Goal: Task Accomplishment & Management: Manage account settings

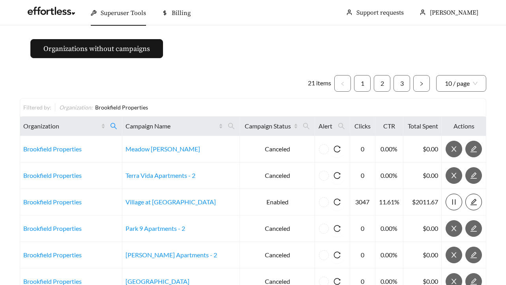
click at [126, 14] on span "Superuser Tools" at bounding box center [123, 13] width 45 height 8
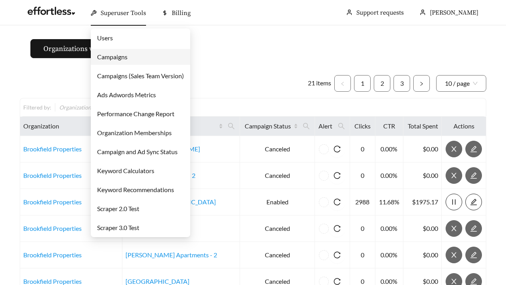
click at [106, 58] on link "Campaigns" at bounding box center [112, 57] width 30 height 8
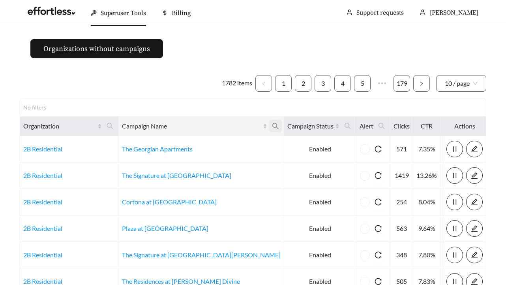
click at [272, 124] on icon "search" at bounding box center [275, 125] width 7 height 7
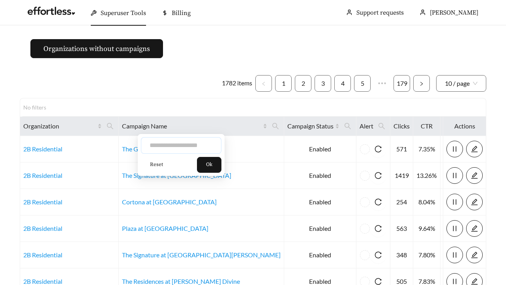
click at [166, 141] on input "text" at bounding box center [181, 145] width 81 height 17
paste input "**********"
type input "**********"
click at [213, 164] on span "Ok" at bounding box center [209, 165] width 6 height 8
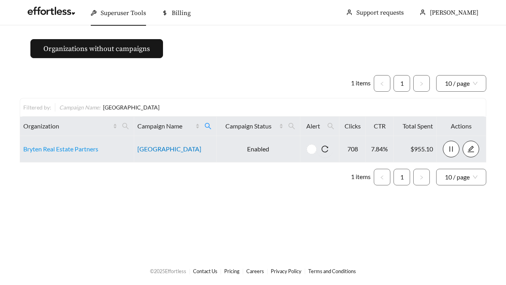
click at [162, 150] on link "[GEOGRAPHIC_DATA]" at bounding box center [169, 149] width 64 height 8
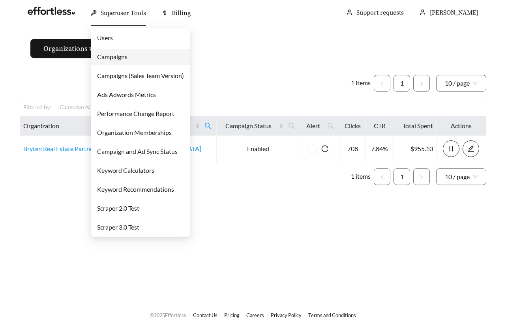
click at [103, 21] on div "Superuser Tools" at bounding box center [118, 12] width 55 height 25
click at [104, 57] on link "Campaigns" at bounding box center [112, 57] width 30 height 8
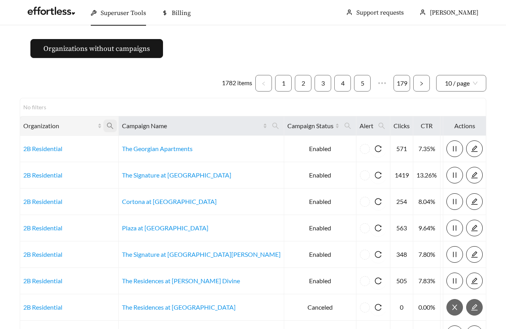
click at [113, 126] on span at bounding box center [109, 126] width 13 height 13
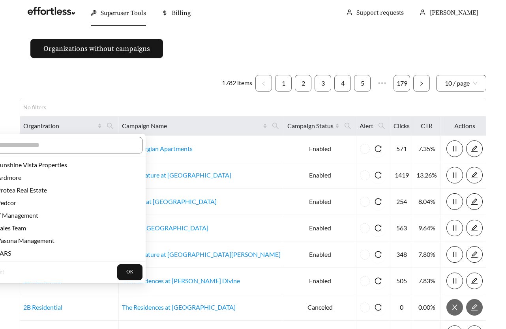
click at [79, 136] on div at bounding box center [62, 145] width 167 height 23
click at [77, 140] on span at bounding box center [62, 145] width 161 height 17
click at [75, 146] on input "text" at bounding box center [65, 145] width 135 height 9
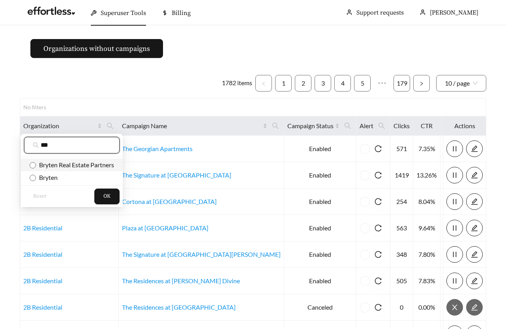
type input "***"
click at [67, 163] on span "Bryten Real Estate Partners" at bounding box center [75, 165] width 78 height 8
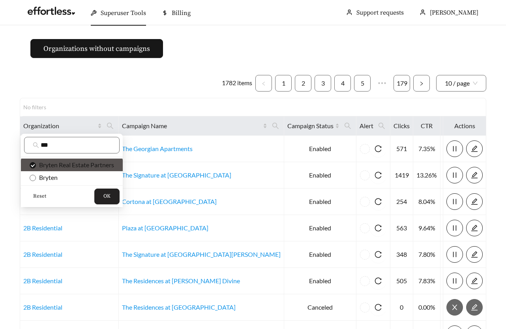
click at [105, 200] on button "OK" at bounding box center [106, 197] width 25 height 16
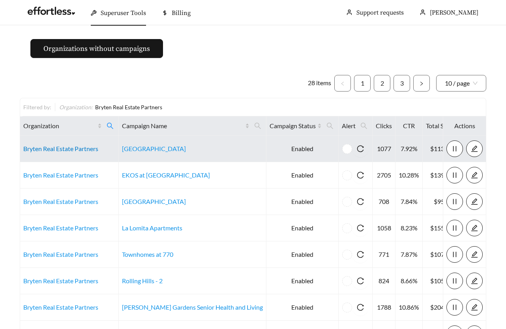
click at [58, 147] on link "Bryten Real Estate Partners" at bounding box center [60, 149] width 75 height 8
click at [73, 147] on link "Bryten Real Estate Partners" at bounding box center [60, 149] width 75 height 8
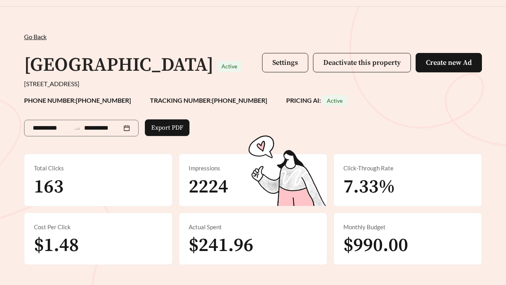
scroll to position [22, 0]
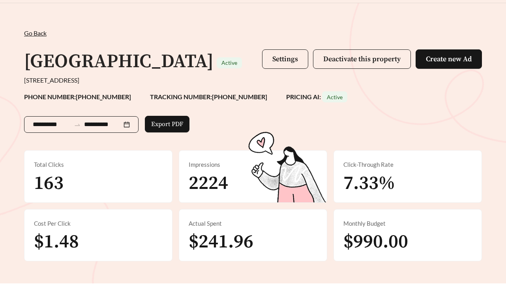
click at [81, 122] on icon "swap-right" at bounding box center [77, 124] width 7 height 7
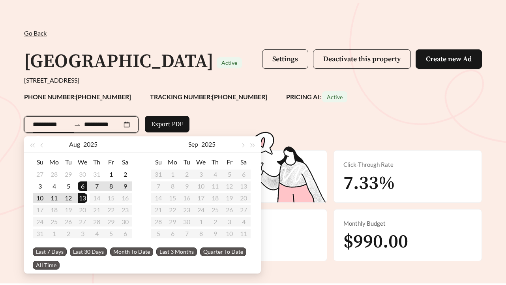
type input "**********"
click at [92, 252] on span "Last 30 Days" at bounding box center [88, 251] width 37 height 9
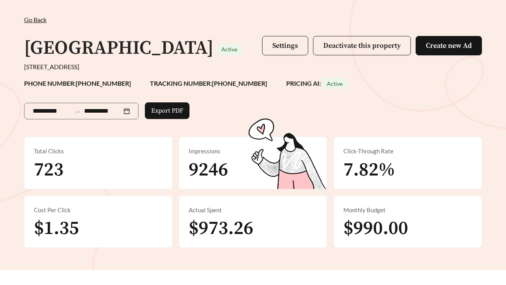
scroll to position [41, 0]
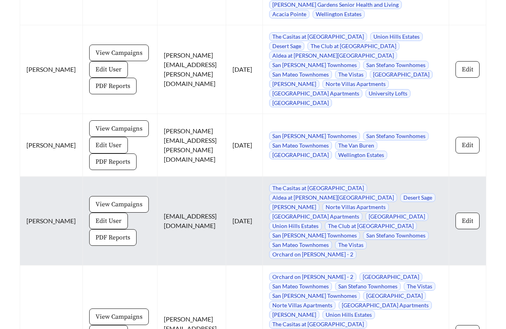
scroll to position [1112, 0]
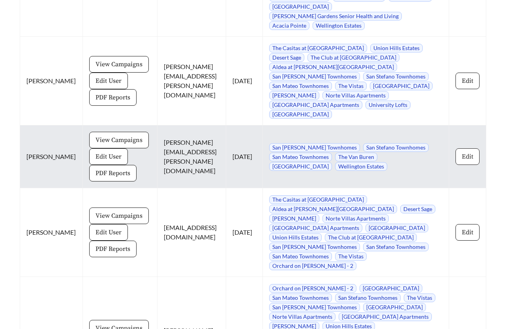
click at [463, 152] on span "Edit" at bounding box center [467, 156] width 11 height 9
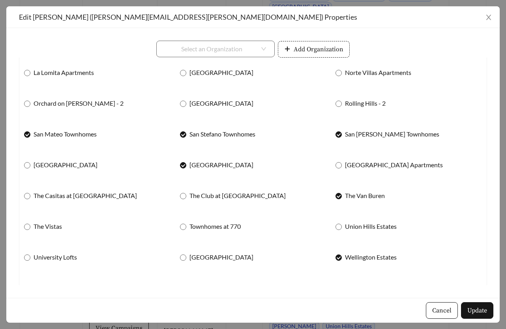
scroll to position [131, 0]
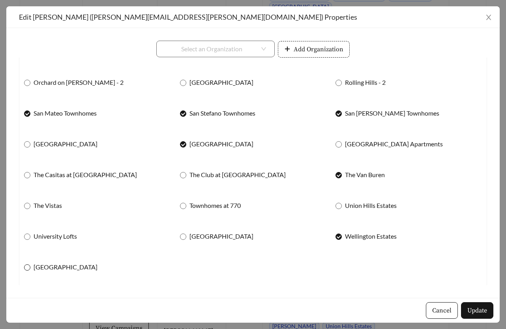
click at [26, 263] on label "[GEOGRAPHIC_DATA]" at bounding box center [62, 267] width 77 height 9
click at [461, 313] on button "Update" at bounding box center [477, 311] width 32 height 17
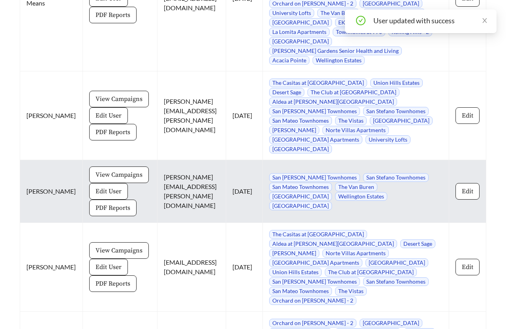
scroll to position [1074, 0]
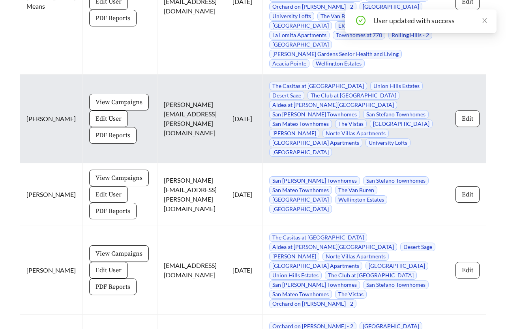
click at [470, 114] on span "Edit" at bounding box center [467, 118] width 11 height 9
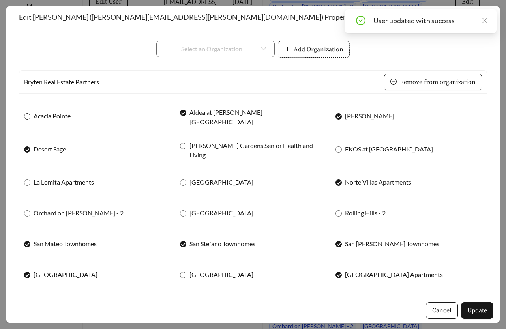
click at [37, 114] on span "Acacia Pointe" at bounding box center [51, 115] width 43 height 9
click at [30, 174] on div "La Lomita Apartments" at bounding box center [97, 182] width 147 height 17
click at [30, 178] on span "La Lomita Apartments" at bounding box center [63, 182] width 67 height 9
click at [33, 205] on div "Orchard on Gilbert - 2" at bounding box center [97, 213] width 147 height 17
click at [34, 209] on span "Orchard on Gilbert - 2" at bounding box center [78, 213] width 96 height 9
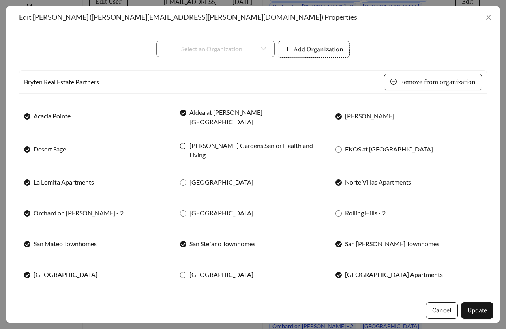
click at [233, 145] on span "[PERSON_NAME] Gardens Senior Health and Living" at bounding box center [256, 150] width 140 height 19
click at [208, 179] on span "Landlake Landing" at bounding box center [221, 182] width 70 height 9
click at [205, 209] on span "Park Avenue Villas" at bounding box center [221, 213] width 70 height 9
click at [346, 148] on span "EKOS at [GEOGRAPHIC_DATA]" at bounding box center [389, 149] width 94 height 9
click at [338, 205] on div "Rolling Hills - 2" at bounding box center [409, 213] width 147 height 17
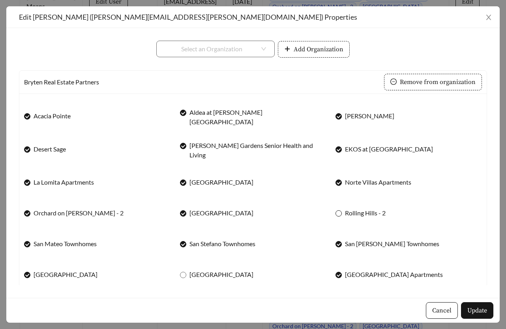
click at [342, 211] on span at bounding box center [339, 214] width 6 height 6
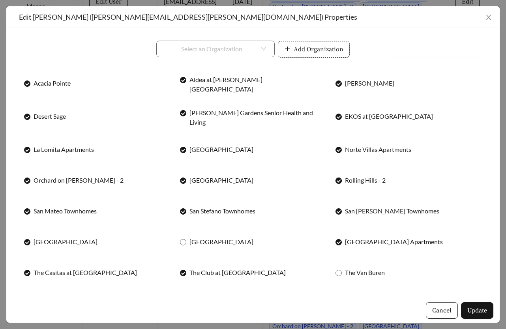
scroll to position [43, 0]
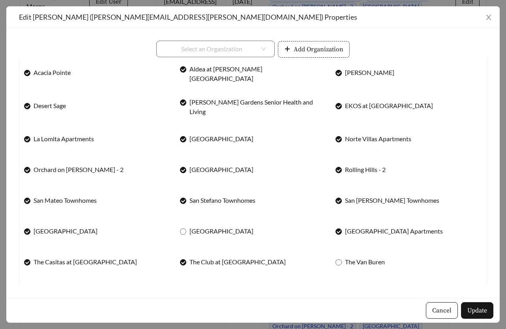
click at [209, 223] on div "Sunrise Ridge" at bounding box center [253, 231] width 147 height 17
click at [205, 227] on span "Sunrise Ridge" at bounding box center [221, 231] width 70 height 9
click at [357, 260] on span "The Van Buren" at bounding box center [365, 262] width 46 height 9
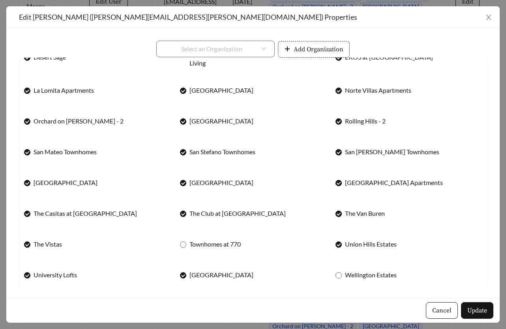
scroll to position [131, 0]
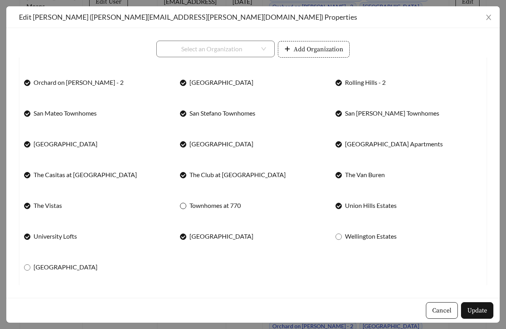
click at [197, 203] on span "Townhomes at 770" at bounding box center [215, 205] width 58 height 9
click at [83, 264] on span "[GEOGRAPHIC_DATA]" at bounding box center [65, 267] width 70 height 9
click at [480, 312] on span "Update" at bounding box center [478, 310] width 20 height 9
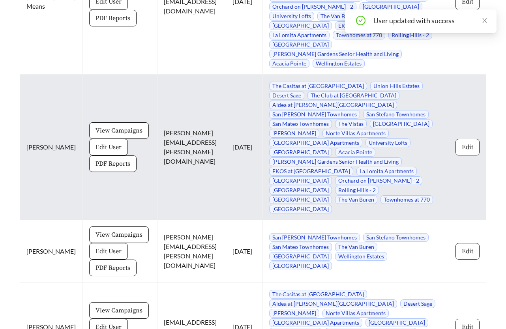
click at [470, 143] on span "Edit" at bounding box center [467, 147] width 11 height 9
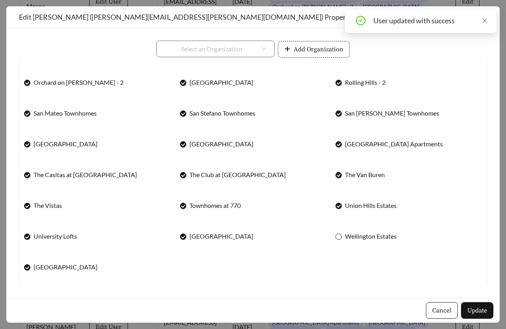
click at [368, 232] on span "Wellington Estates" at bounding box center [371, 236] width 58 height 9
click at [470, 311] on span "Update" at bounding box center [478, 310] width 20 height 9
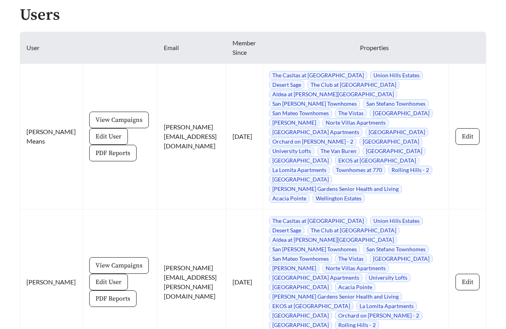
scroll to position [944, 0]
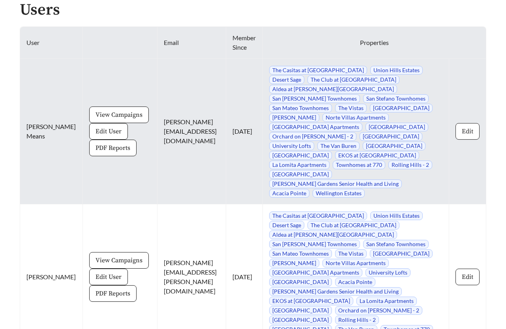
click at [463, 127] on span "Edit" at bounding box center [467, 131] width 11 height 9
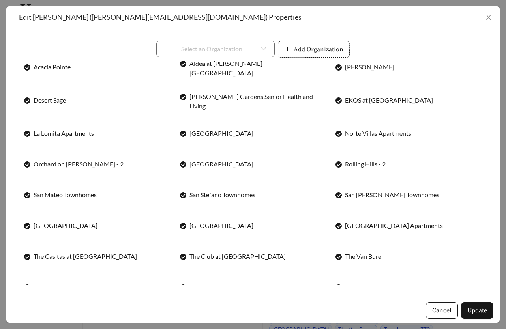
scroll to position [0, 0]
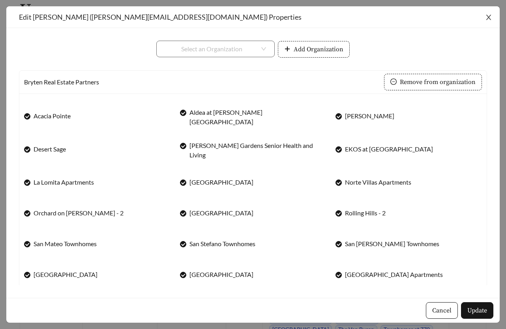
click at [486, 18] on icon "close" at bounding box center [488, 17] width 7 height 7
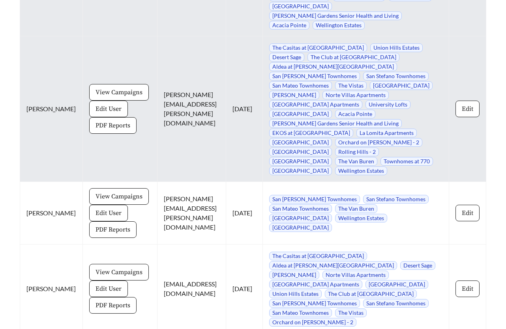
scroll to position [1116, 0]
